Goal: Transaction & Acquisition: Purchase product/service

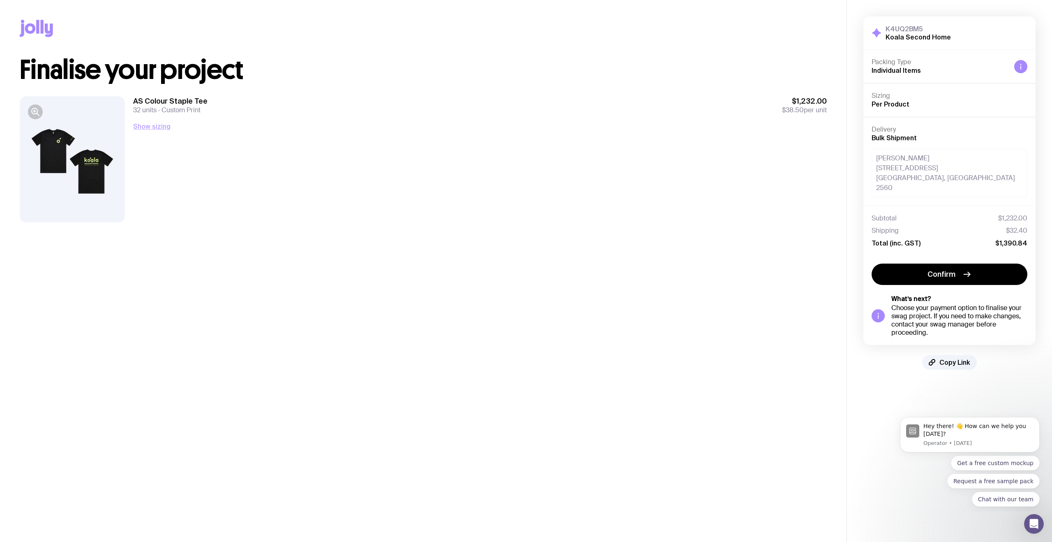
click at [152, 123] on button "Show sizing" at bounding box center [151, 126] width 37 height 10
click at [952, 269] on span "Confirm" at bounding box center [942, 274] width 28 height 10
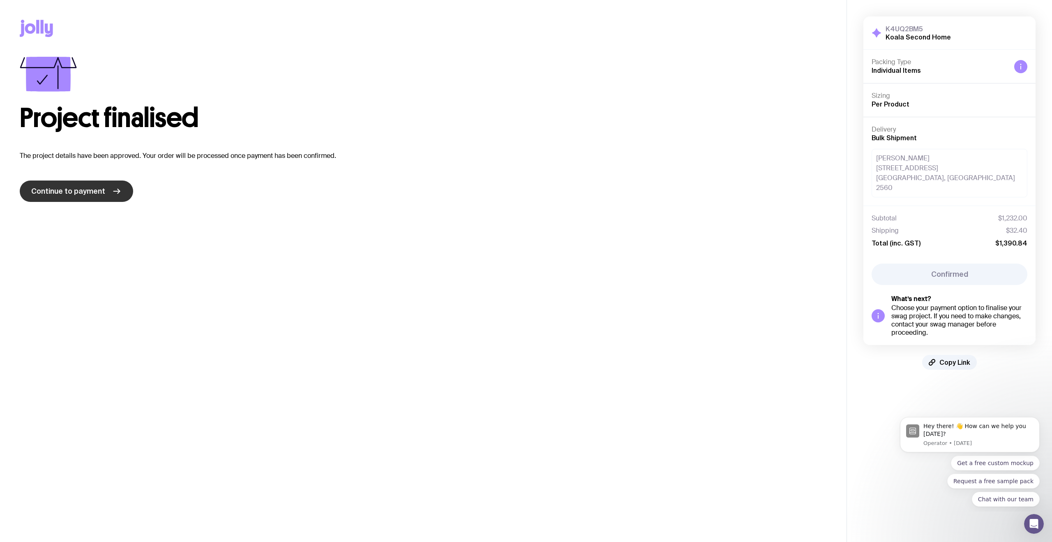
click at [99, 189] on span "Continue to payment" at bounding box center [68, 191] width 74 height 10
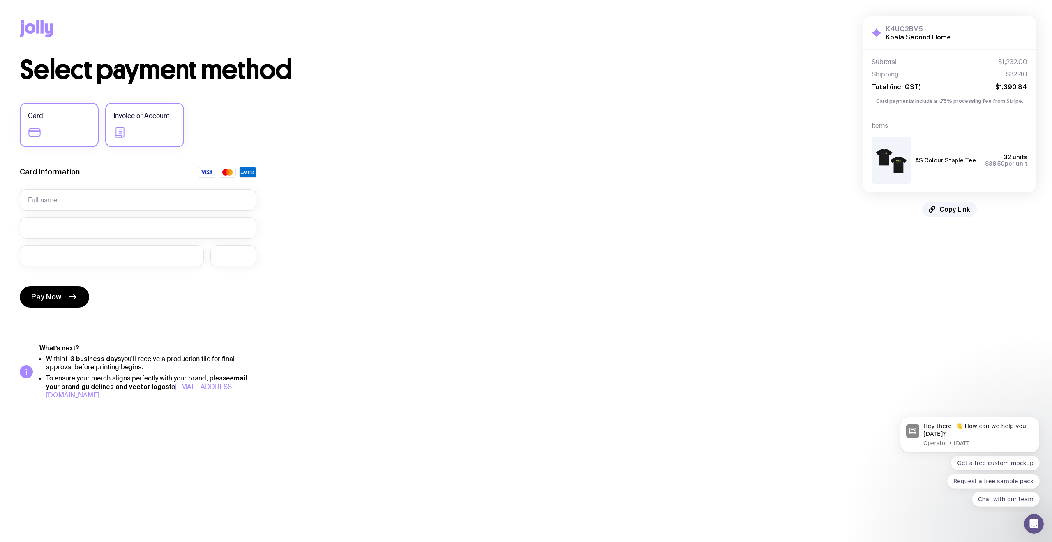
click at [163, 135] on label "Invoice or Account" at bounding box center [144, 125] width 79 height 44
click at [0, 0] on input "Invoice or Account" at bounding box center [0, 0] width 0 height 0
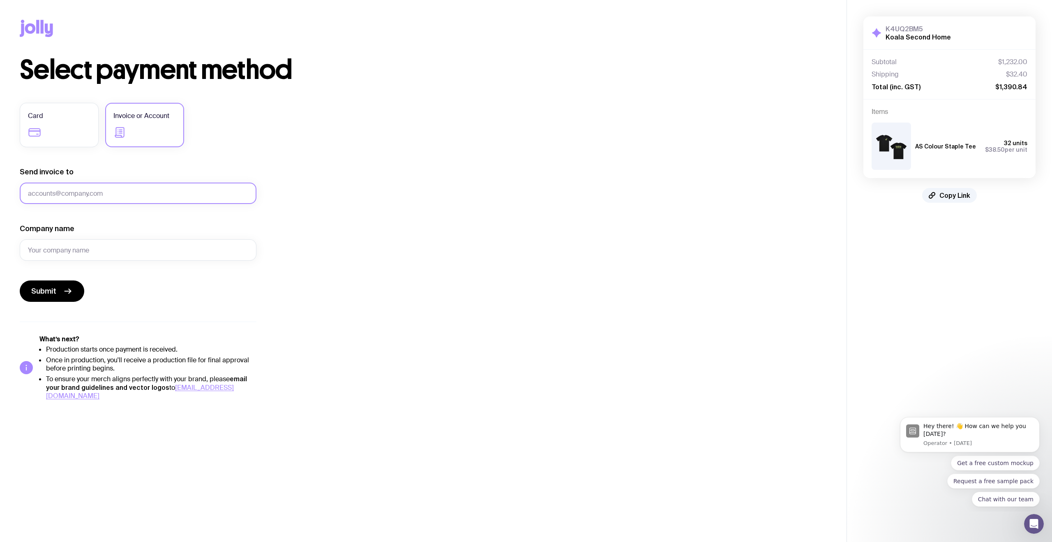
click at [104, 193] on input "Send invoice to" at bounding box center [138, 192] width 237 height 21
type input "[EMAIL_ADDRESS][DOMAIN_NAME]"
click at [169, 242] on input "Company name" at bounding box center [138, 249] width 237 height 21
type input "Koala Second Home"
click at [44, 292] on span "Submit" at bounding box center [43, 291] width 25 height 10
